Goal: Find specific fact: Find specific page/section

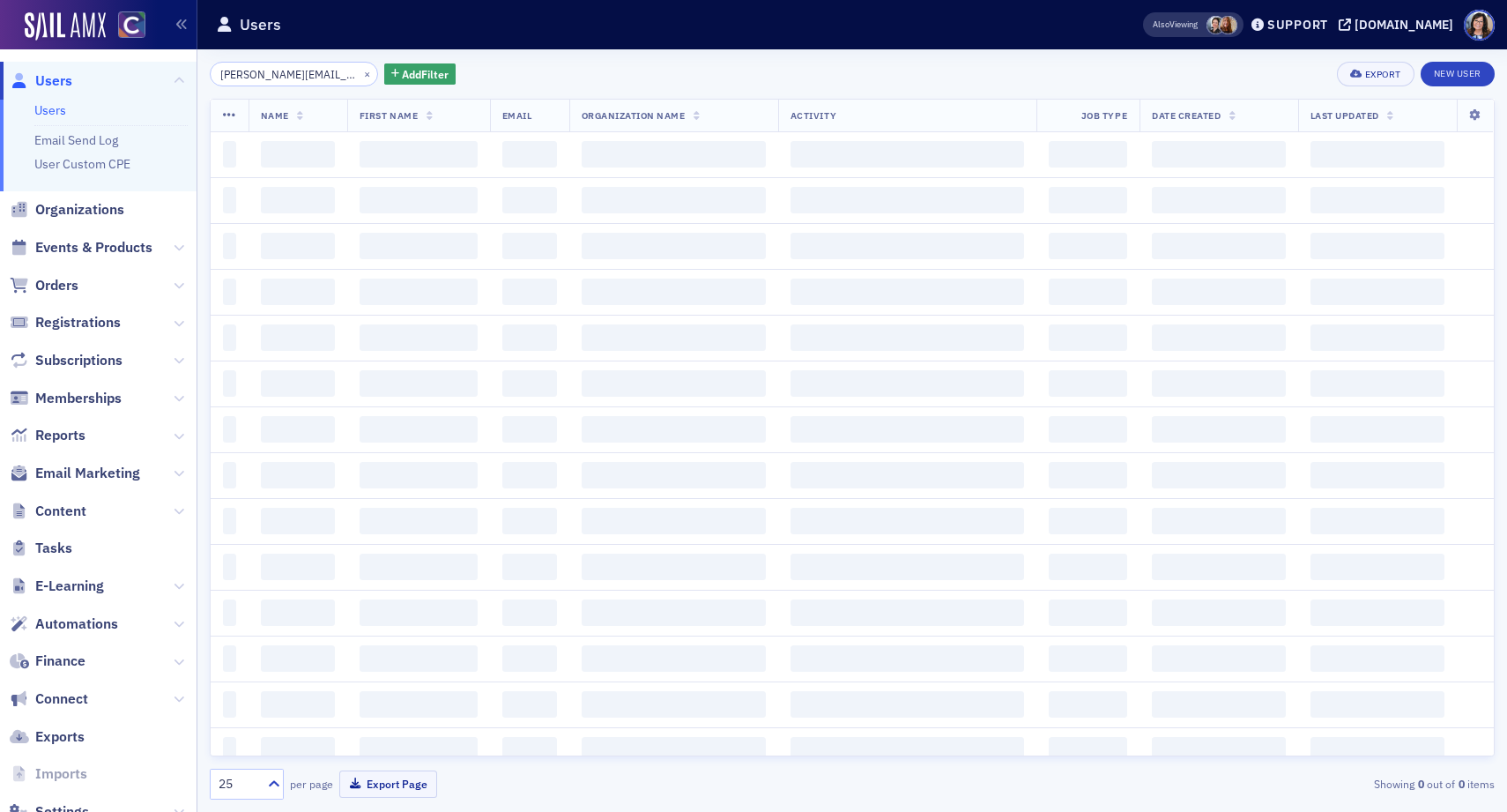
scroll to position [0, 21]
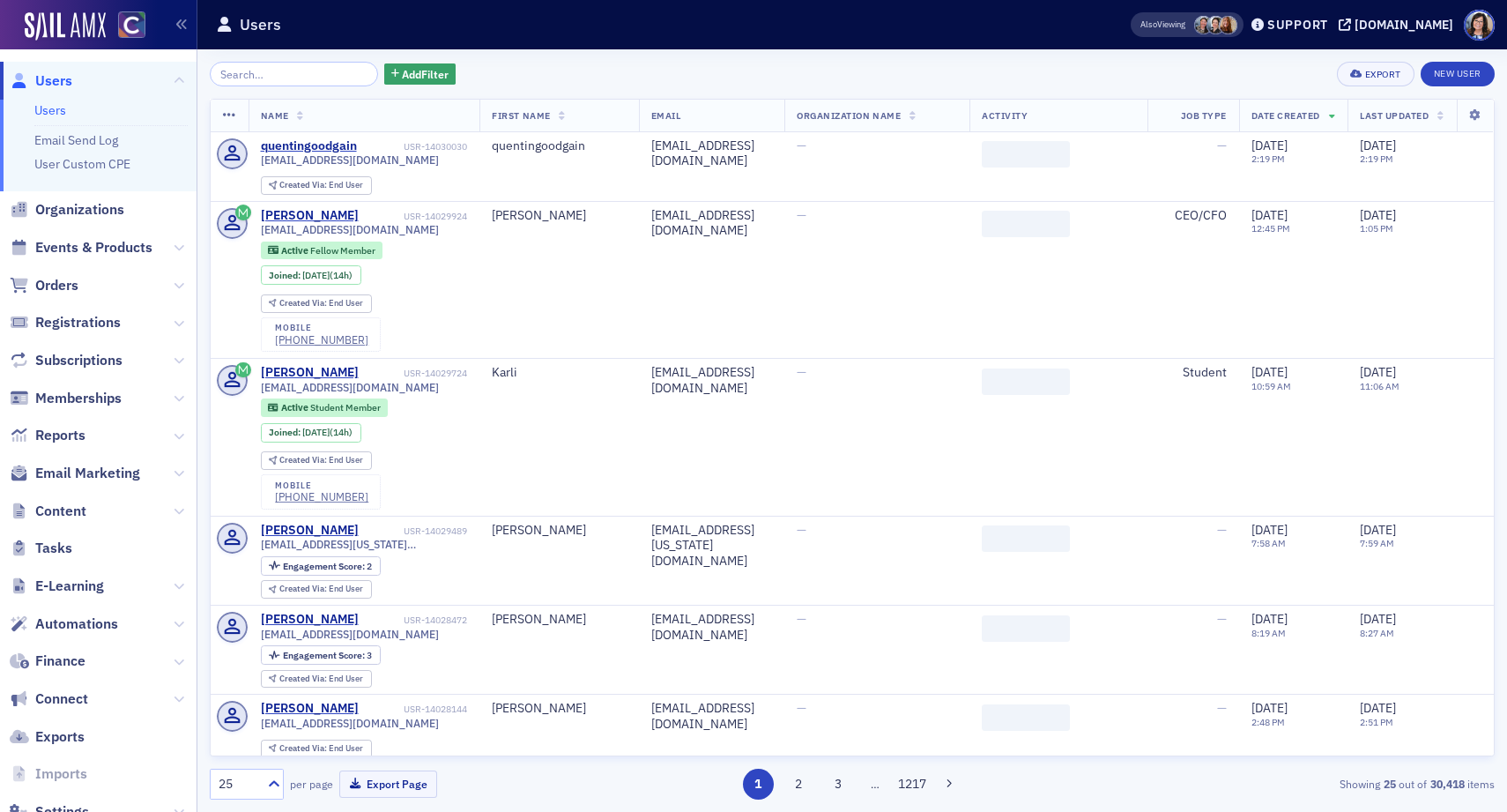
click at [301, 76] on input "search" at bounding box center [294, 73] width 169 height 24
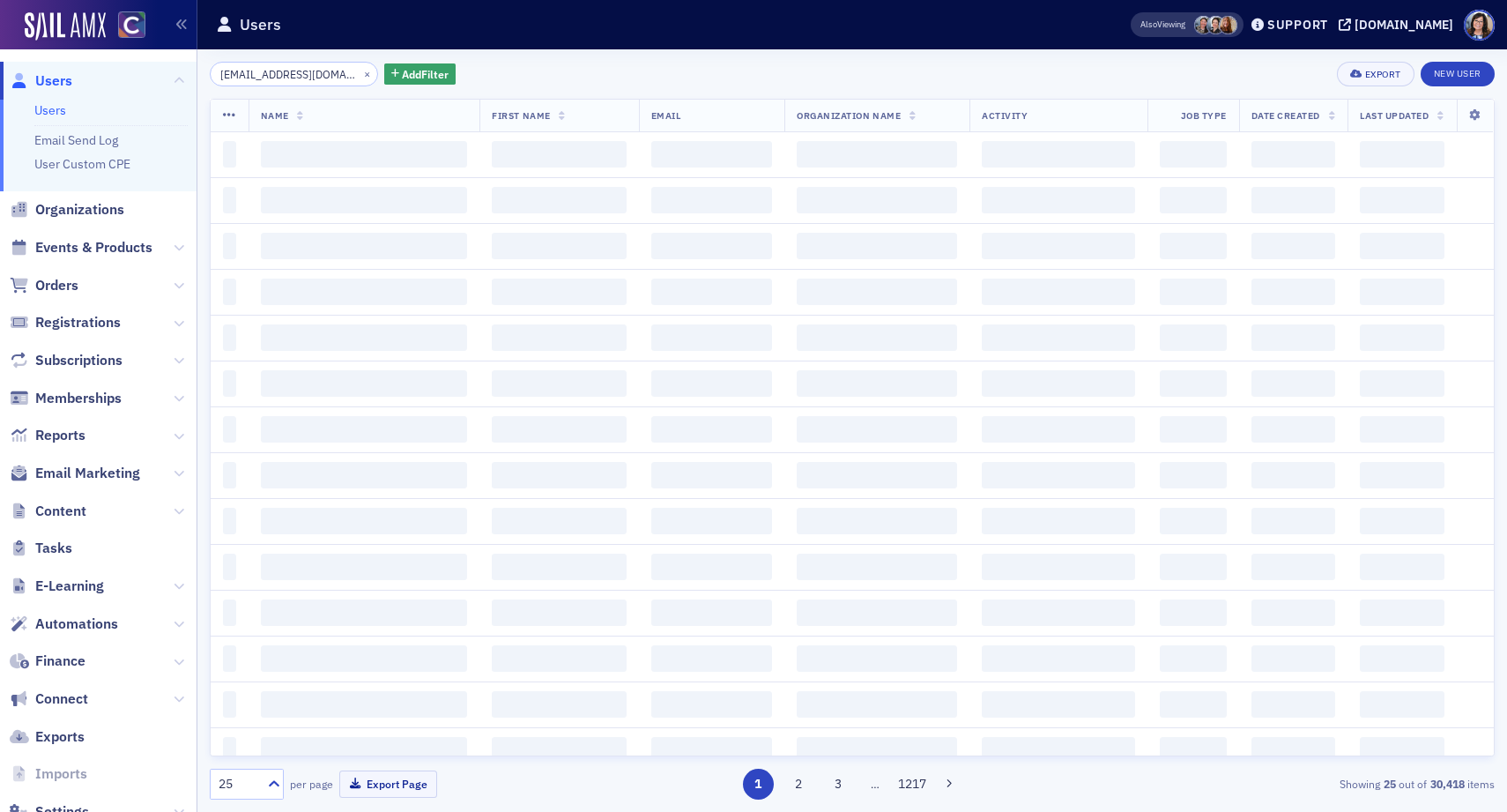
scroll to position [0, 17]
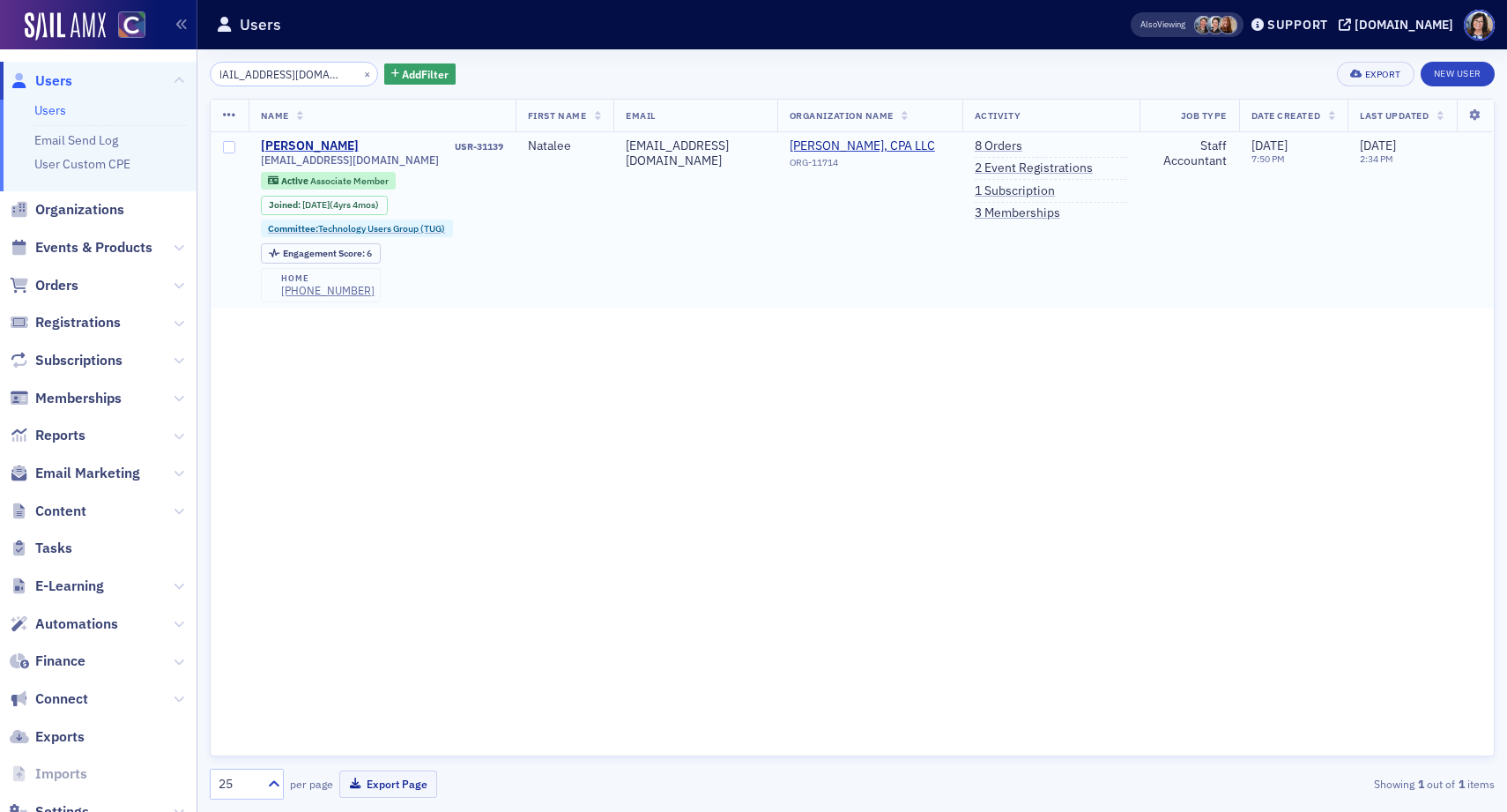
type input "[EMAIL_ADDRESS][DOMAIN_NAME]"
drag, startPoint x: 496, startPoint y: 143, endPoint x: 436, endPoint y: 149, distance: 60.3
click at [436, 149] on td "[PERSON_NAME] USR-31139 [EMAIL_ADDRESS][DOMAIN_NAME] Active Associate Member Jo…" at bounding box center [382, 221] width 267 height 178
copy div "USR-31139"
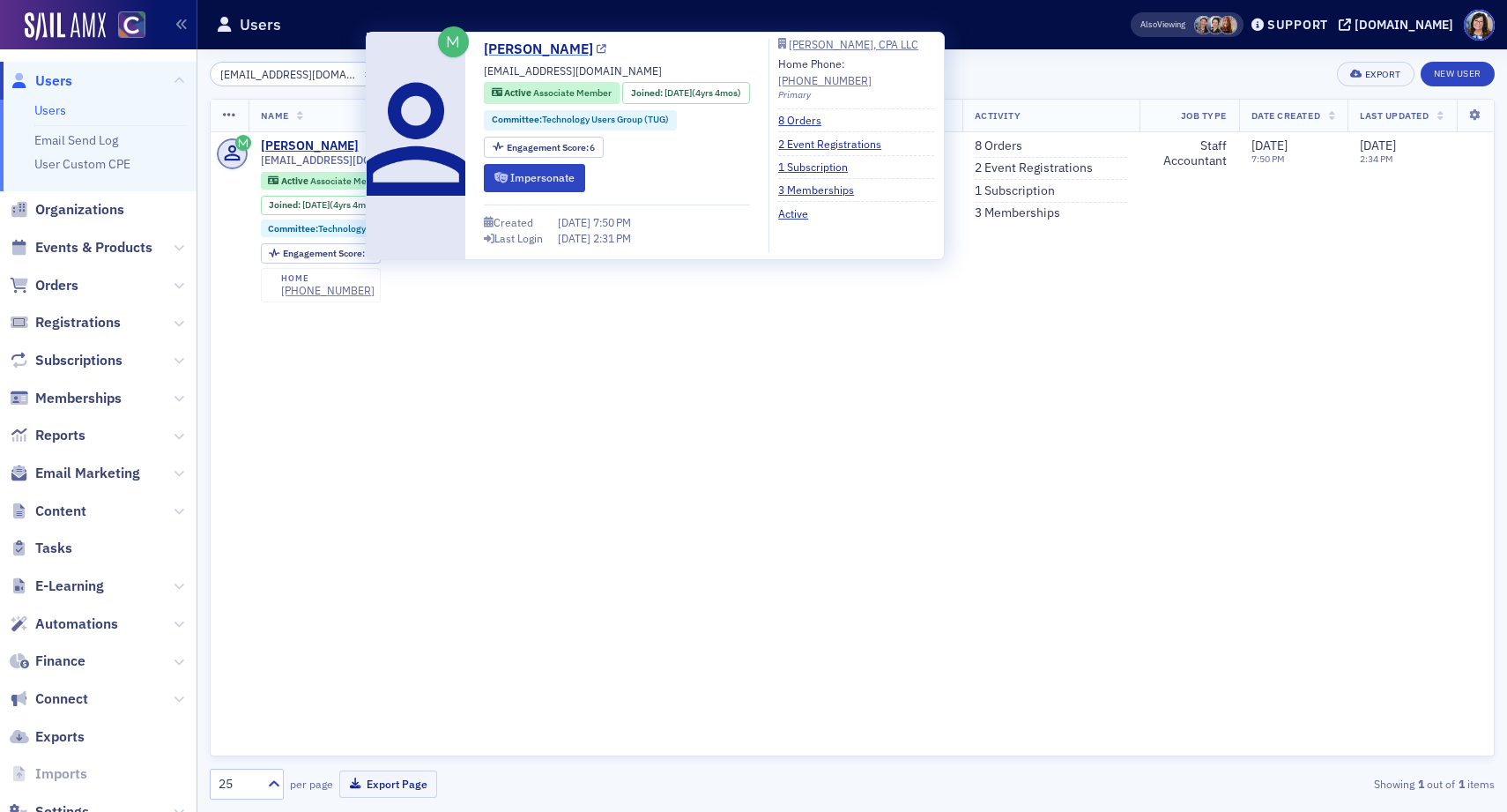
click at [606, 50] on icon at bounding box center [601, 50] width 10 height 10
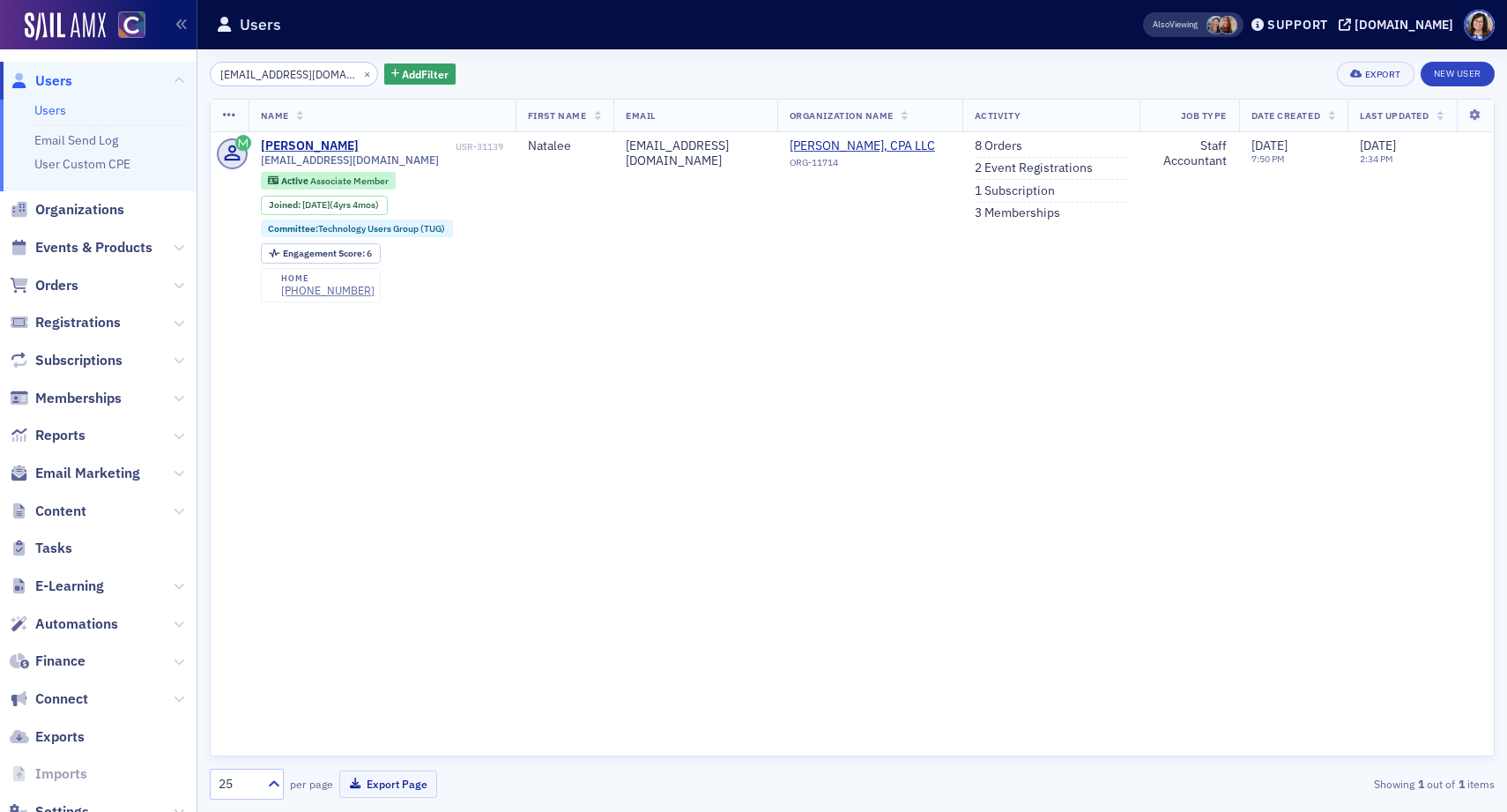
click at [1065, 420] on div "Name First Name Email Organization Name Activity Job Type Date Created Last Upd…" at bounding box center [853, 427] width 1285 height 657
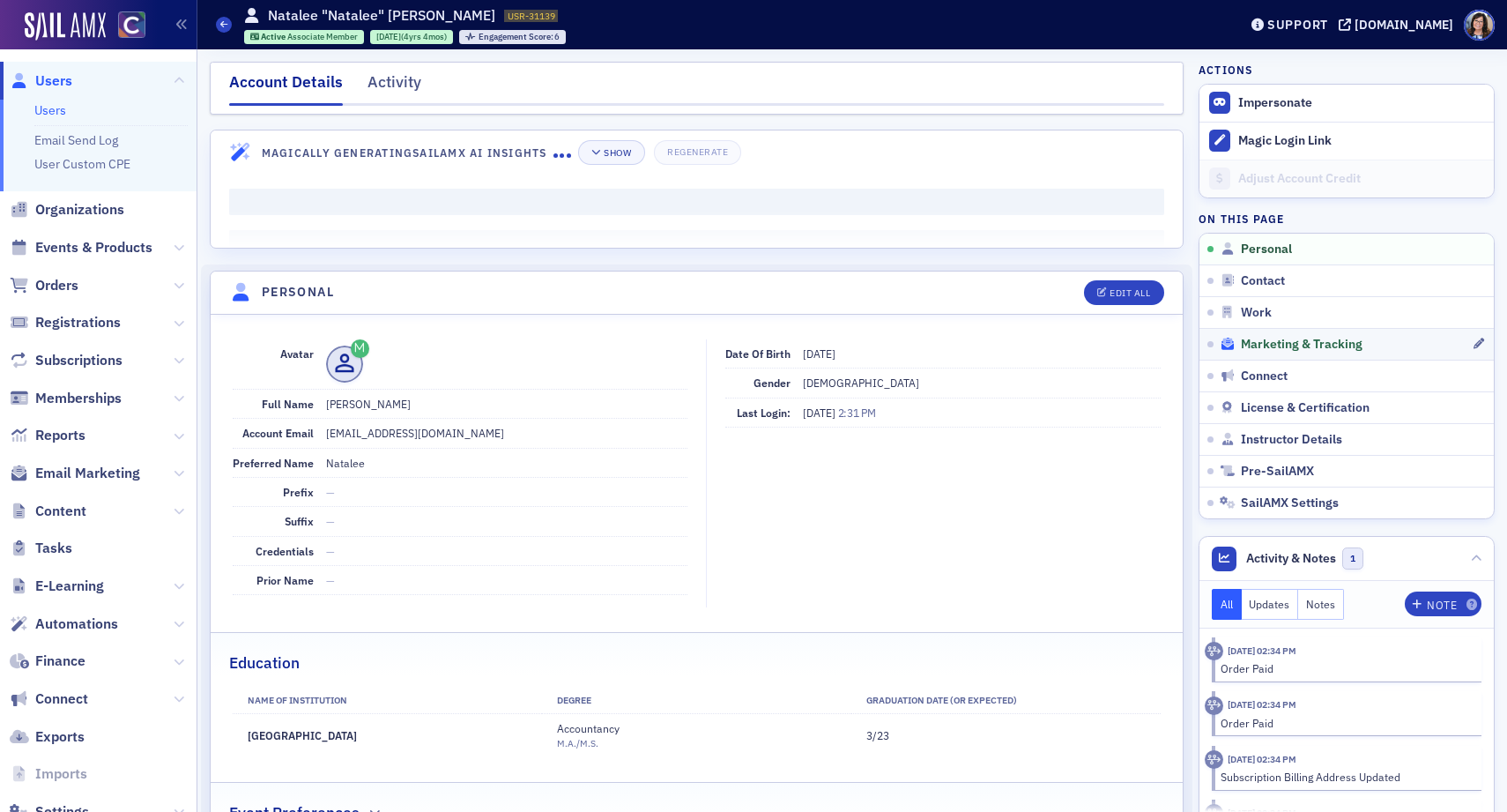
click at [1247, 344] on span "Marketing & Tracking" at bounding box center [1302, 345] width 122 height 16
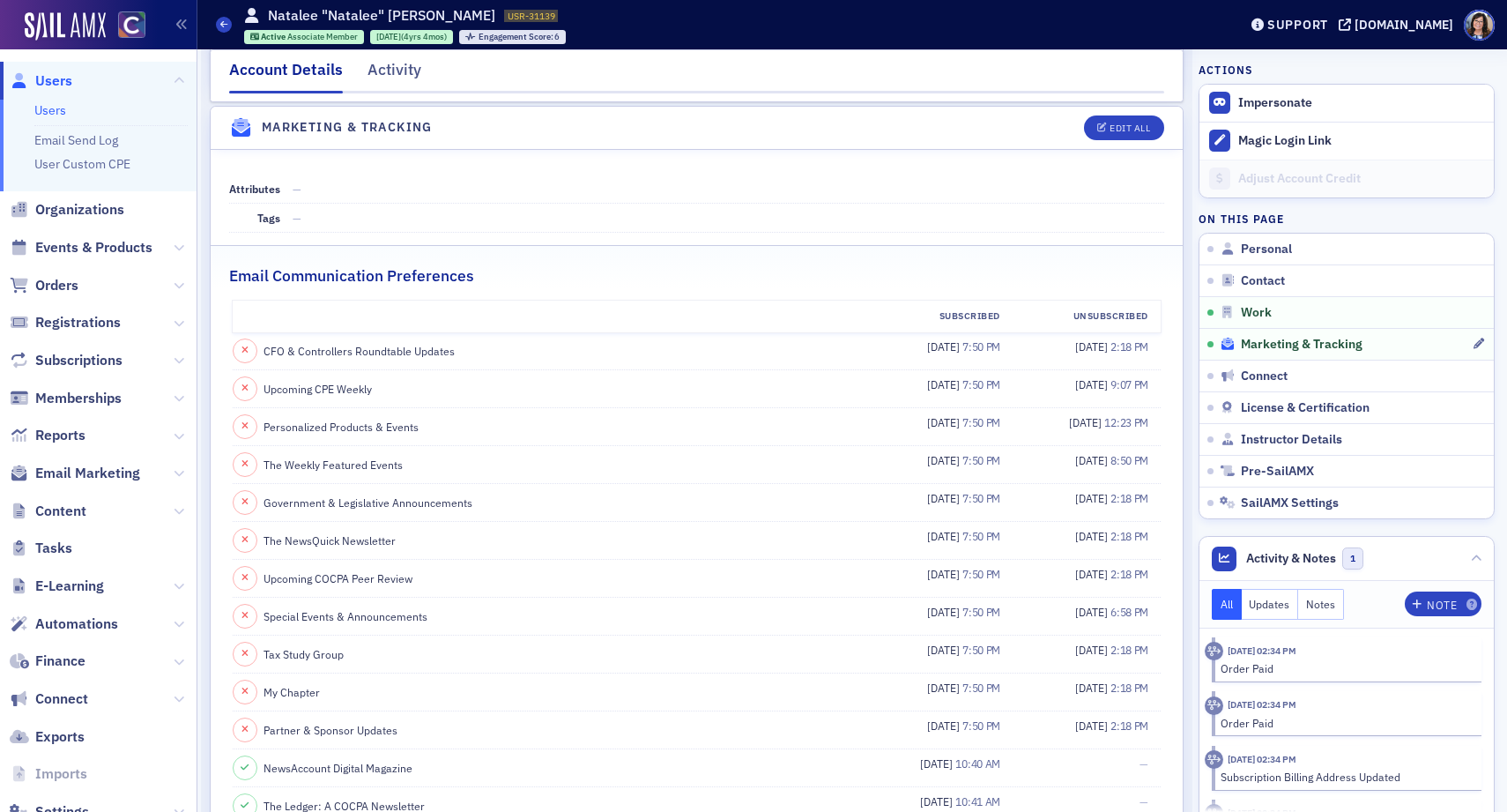
scroll to position [1825, 0]
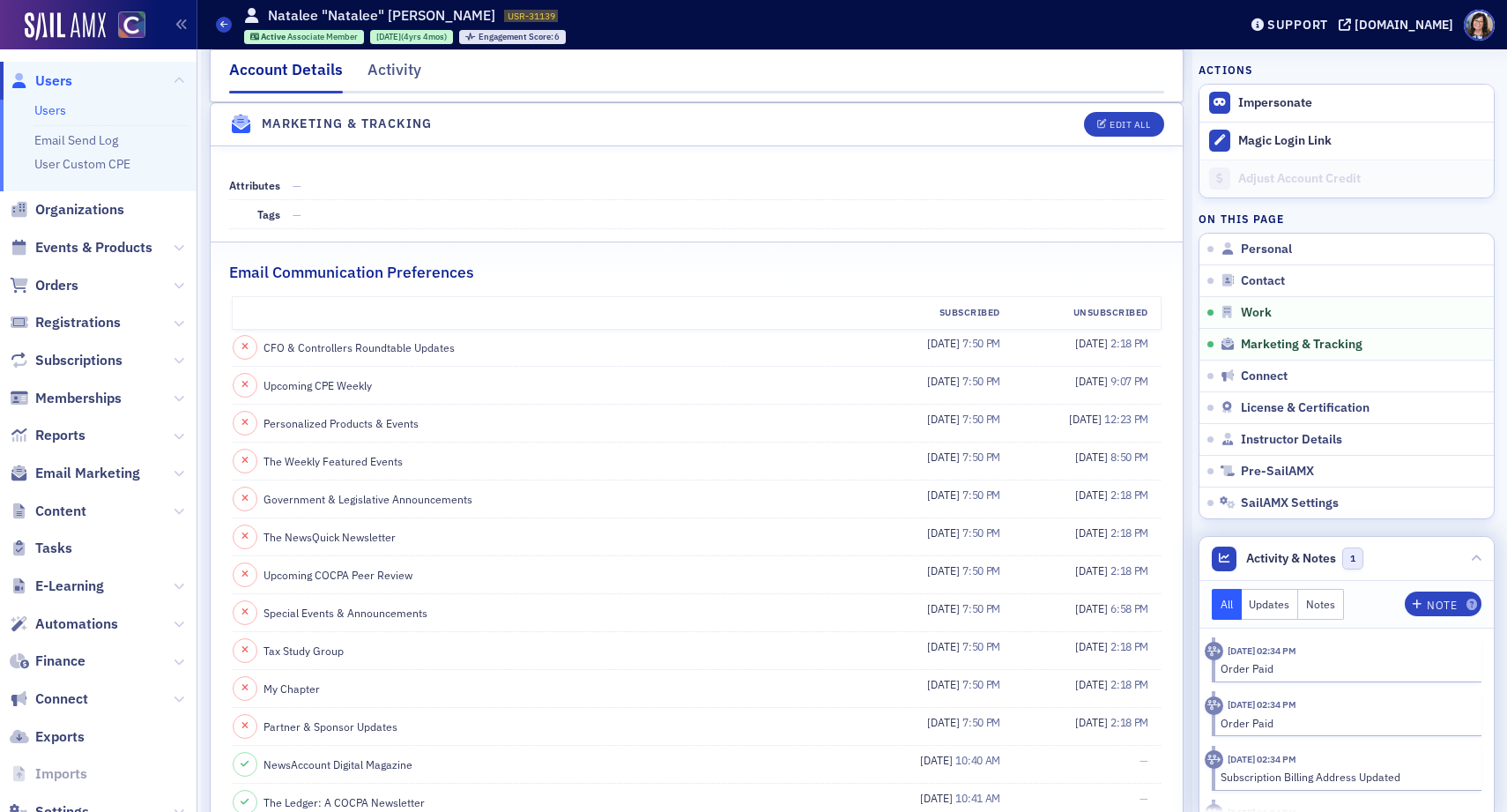
click at [1322, 605] on button "Notes" at bounding box center [1320, 604] width 46 height 31
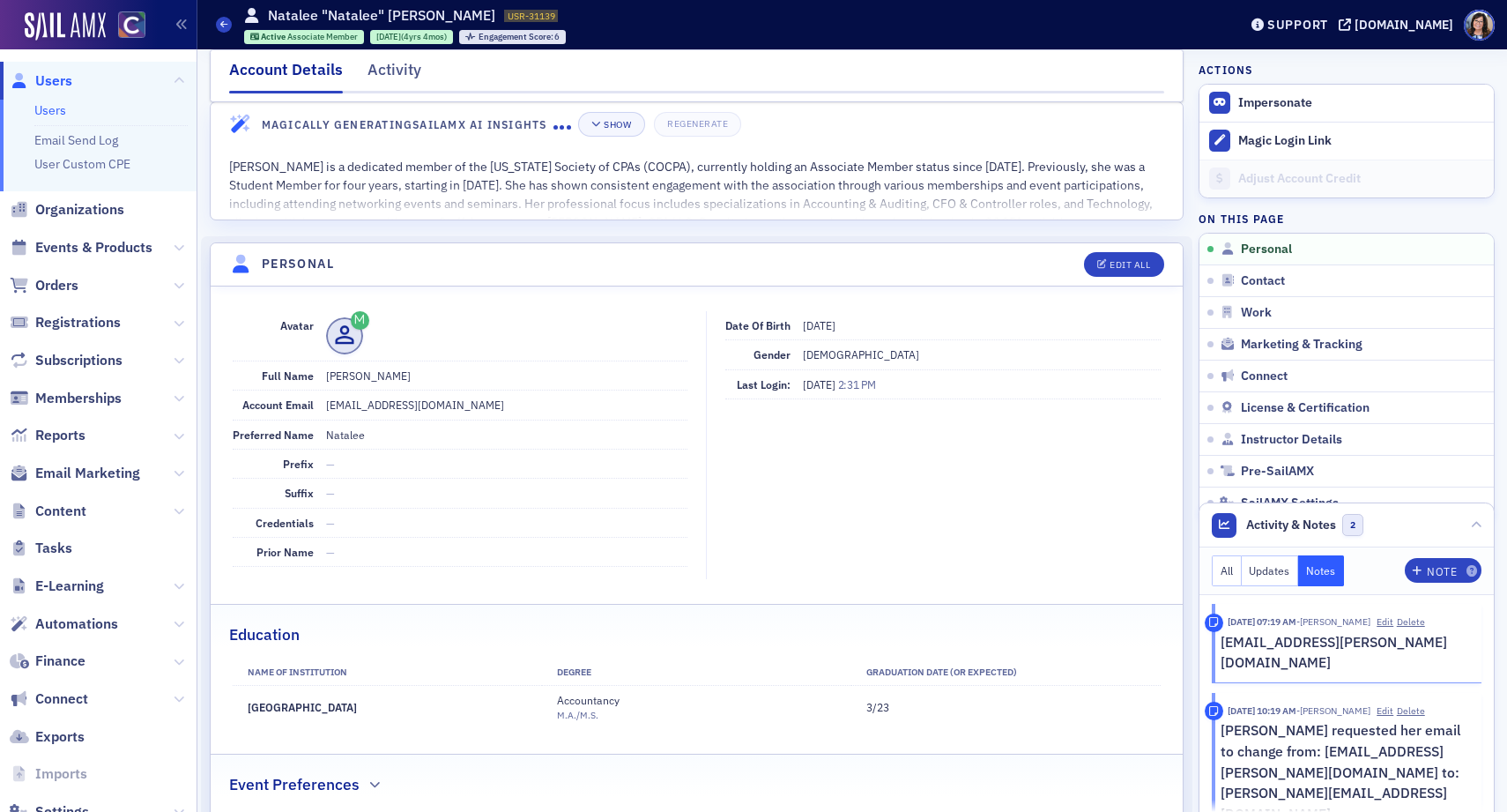
scroll to position [0, 0]
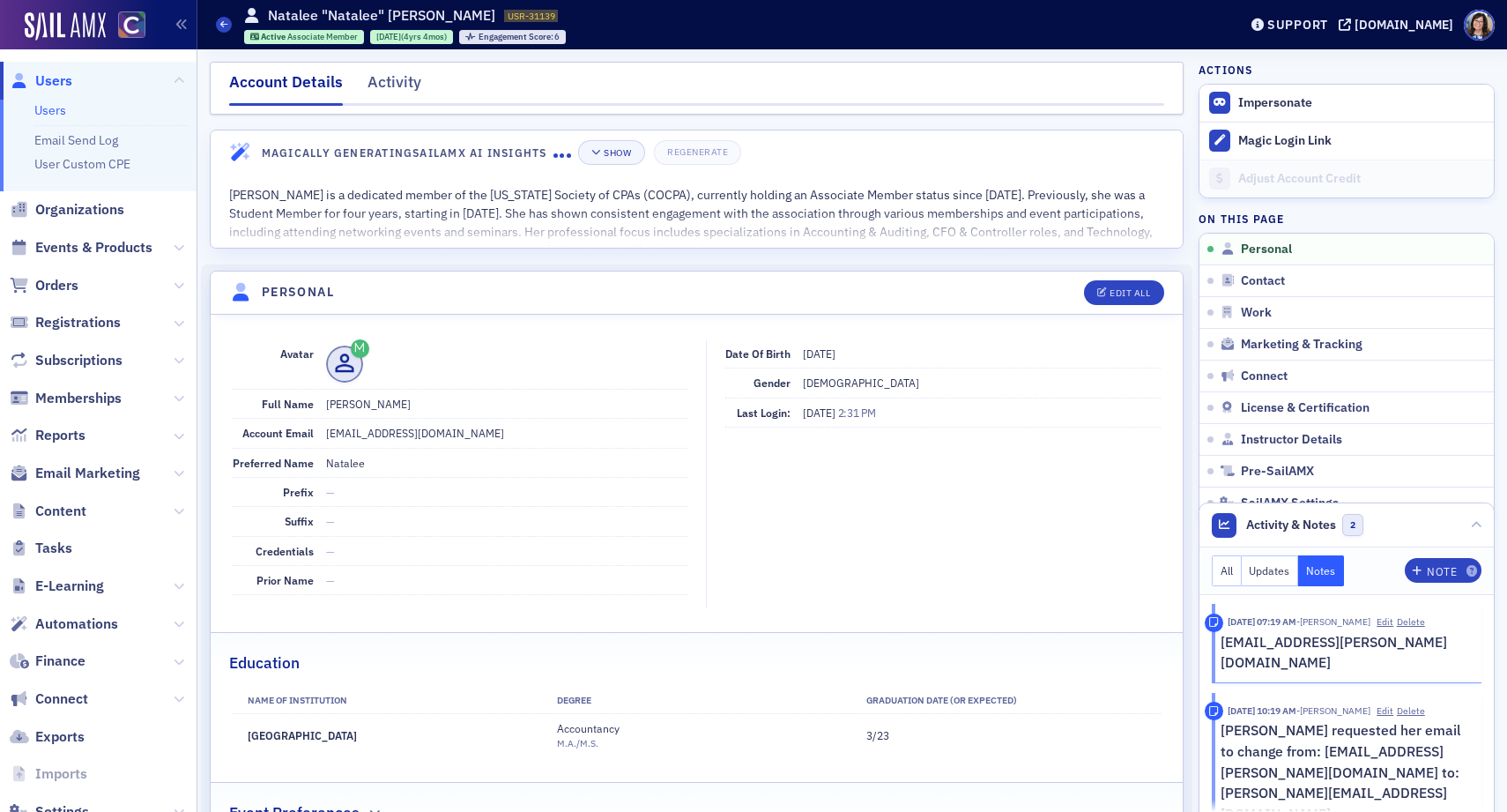
drag, startPoint x: 446, startPoint y: 406, endPoint x: 321, endPoint y: 410, distance: 125.1
click at [321, 410] on div "Full Name Natalee M Rodriguez" at bounding box center [460, 404] width 455 height 29
copy dd "Natalee M Rodriguez"
